Goal: Transaction & Acquisition: Book appointment/travel/reservation

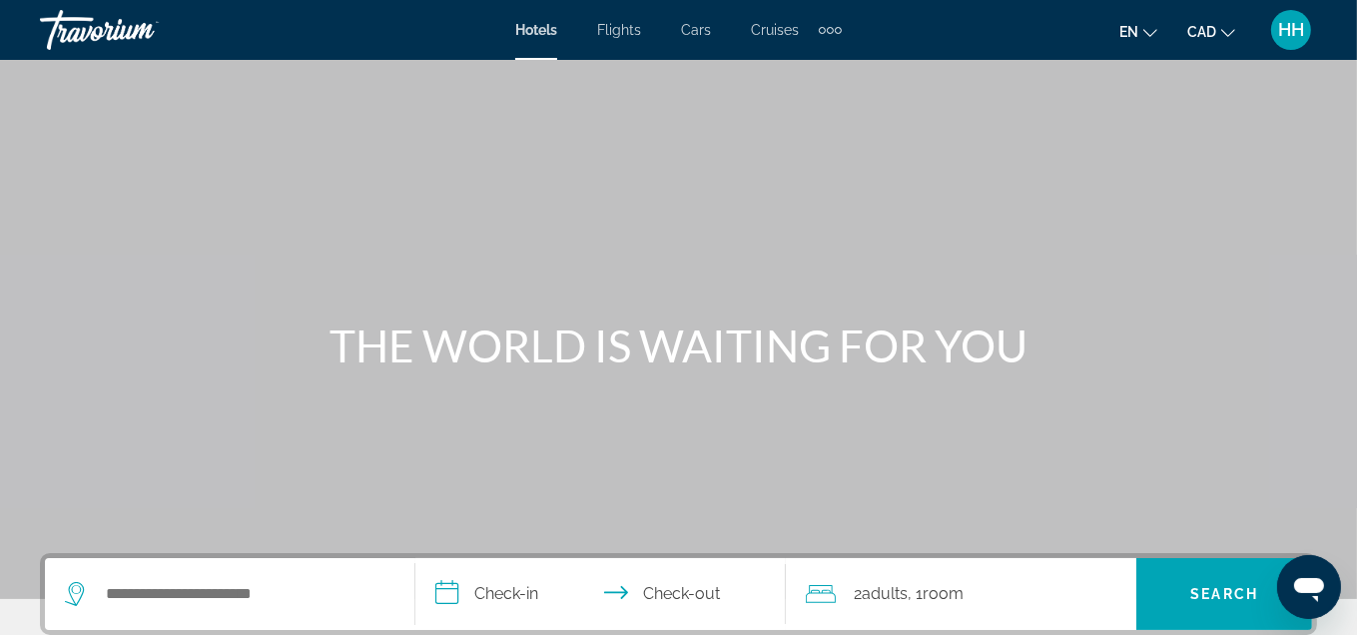
drag, startPoint x: 1291, startPoint y: 35, endPoint x: 1285, endPoint y: 45, distance: 11.6
click at [1293, 35] on span "HH" at bounding box center [1291, 30] width 26 height 20
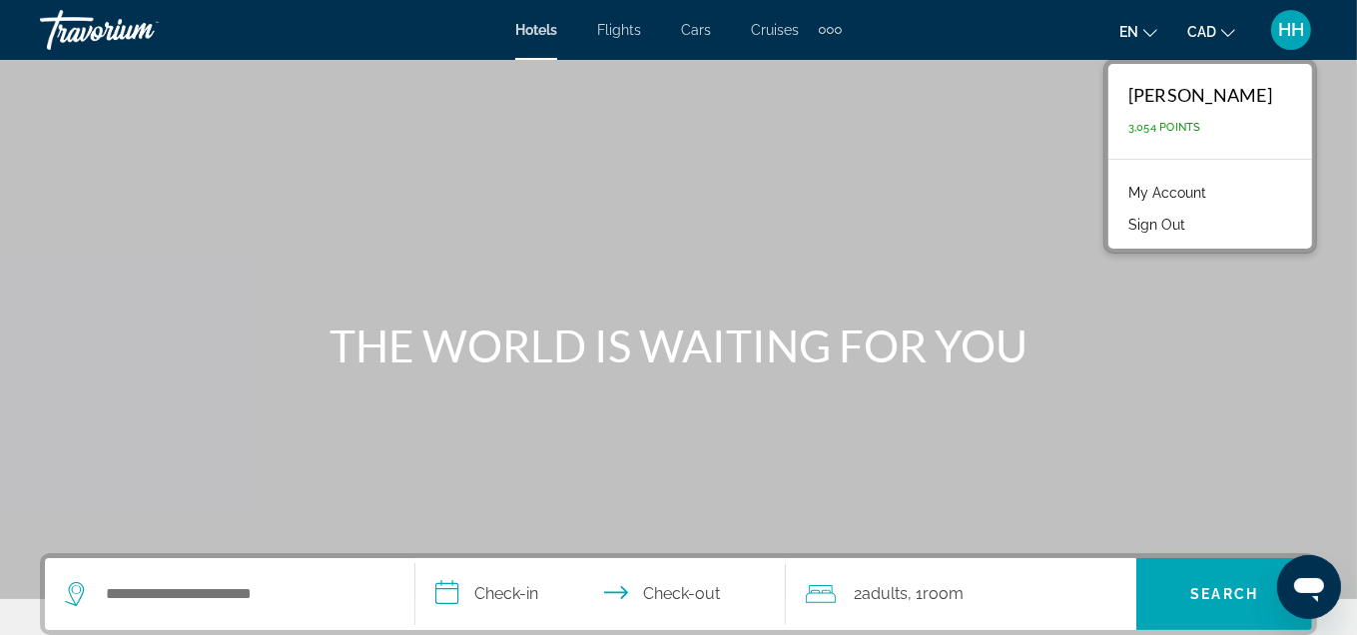
click at [794, 195] on div "Main content" at bounding box center [678, 299] width 1357 height 599
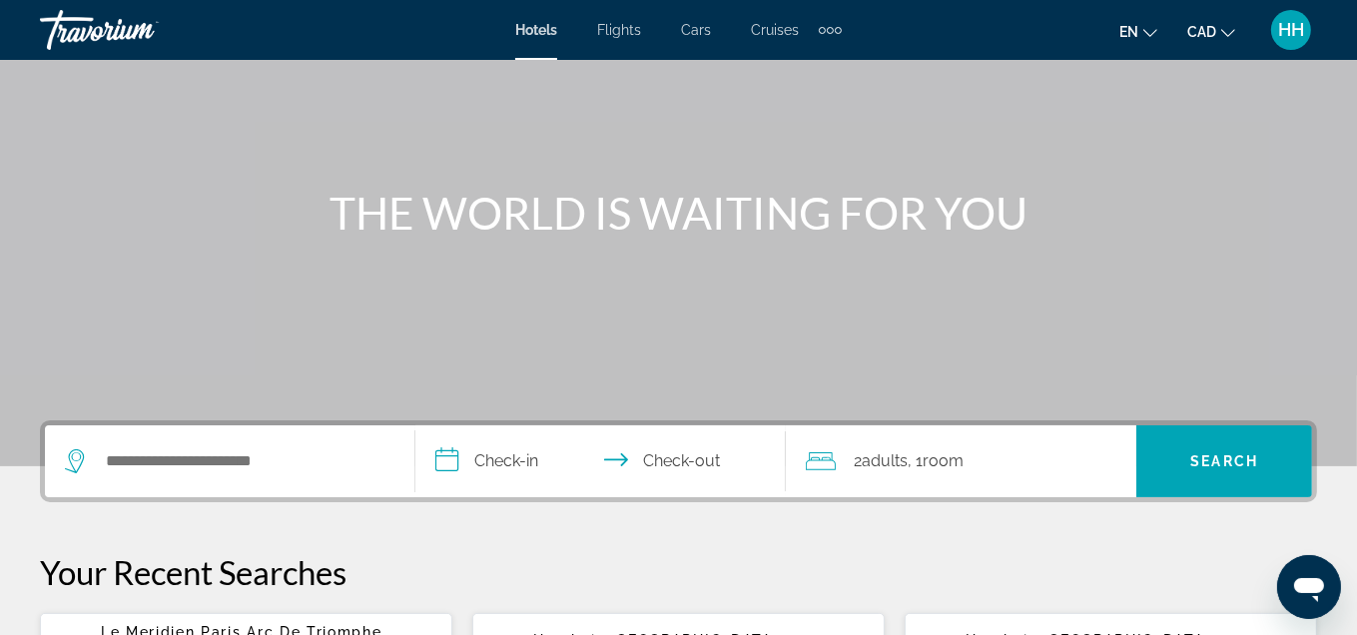
scroll to position [299, 0]
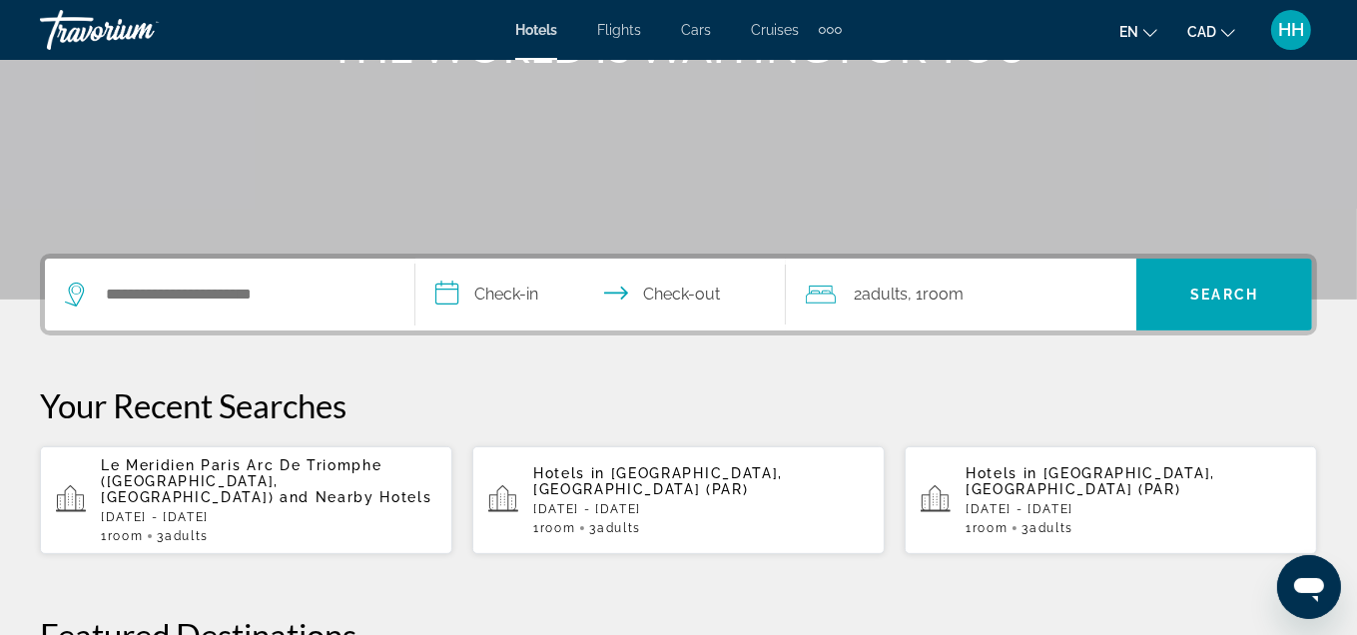
click at [297, 475] on p "Le Meridien Paris Arc De Triomphe ([GEOGRAPHIC_DATA], [GEOGRAPHIC_DATA]) and Ne…" at bounding box center [268, 481] width 335 height 48
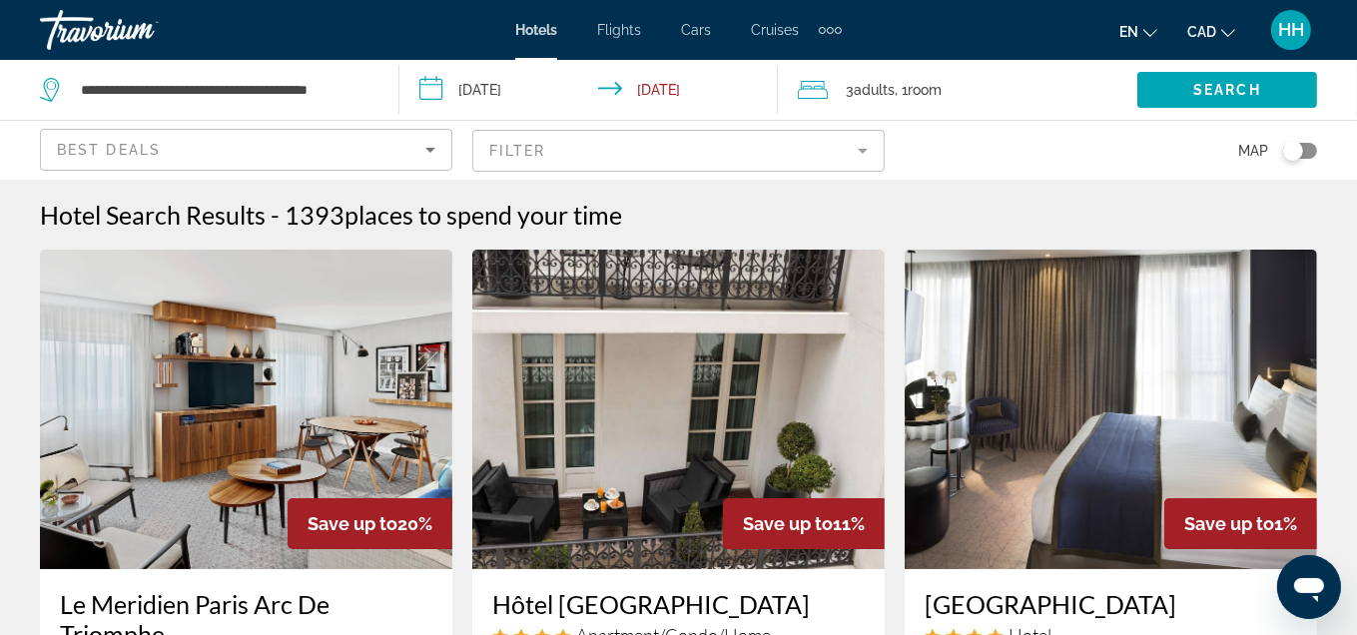
click at [839, 142] on mat-form-field "Filter" at bounding box center [678, 151] width 412 height 42
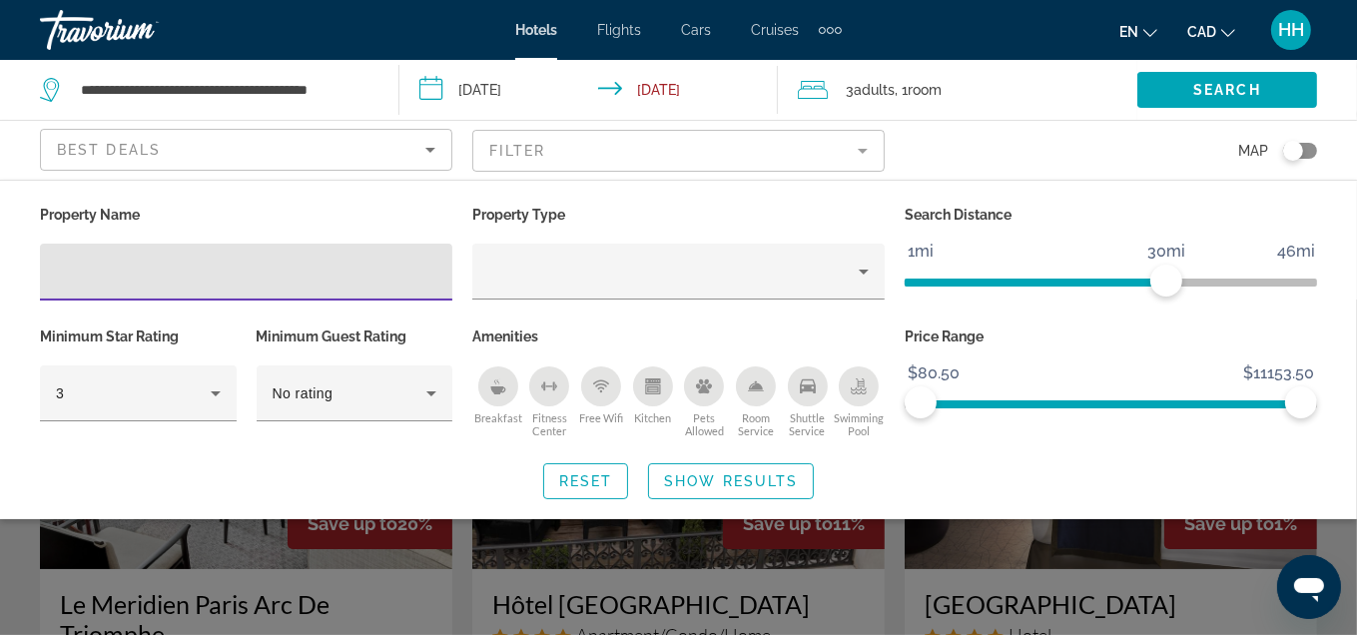
drag, startPoint x: 842, startPoint y: 142, endPoint x: 882, endPoint y: 127, distance: 42.6
click at [846, 143] on mat-form-field "Filter" at bounding box center [678, 151] width 412 height 42
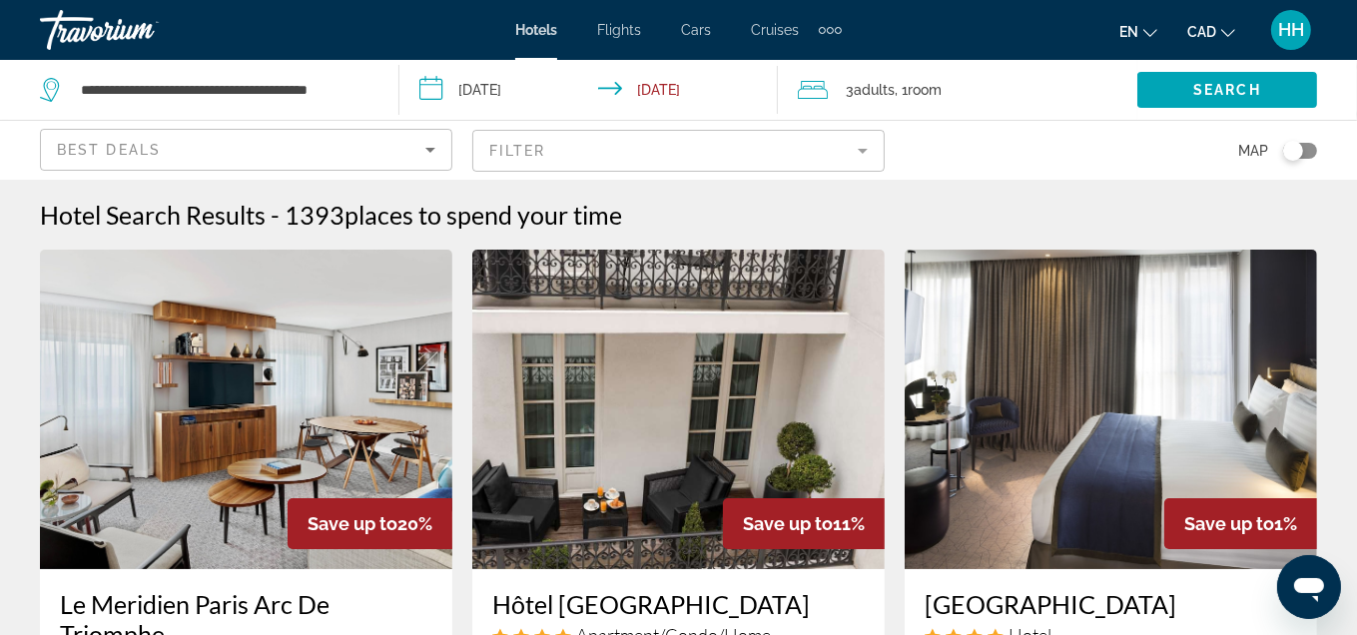
click at [539, 17] on div "Hotels Flights Cars Cruises Activities Hotels Flights Cars Cruises Activities" at bounding box center [678, 30] width 326 height 32
click at [540, 22] on span "Hotels" at bounding box center [536, 30] width 42 height 16
